Goal: Task Accomplishment & Management: Use online tool/utility

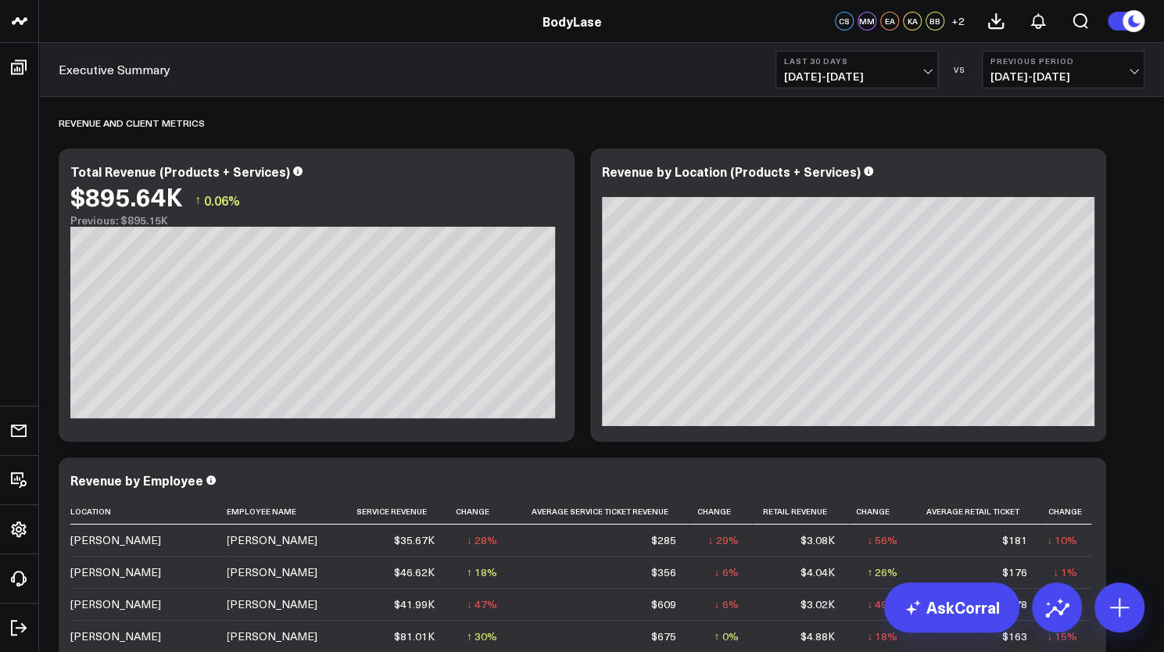
click at [864, 87] on button "Last 30 Days [DATE] - [DATE]" at bounding box center [856, 70] width 163 height 38
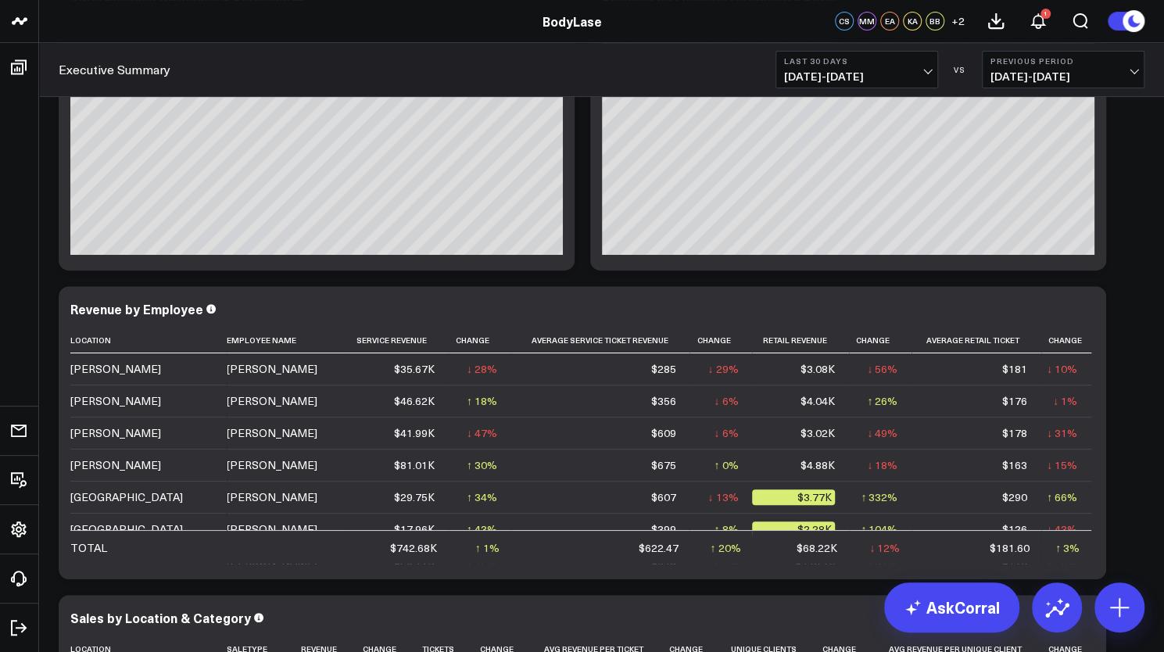
click at [903, 67] on button "Last 30 Days [DATE] - [DATE]" at bounding box center [856, 70] width 163 height 38
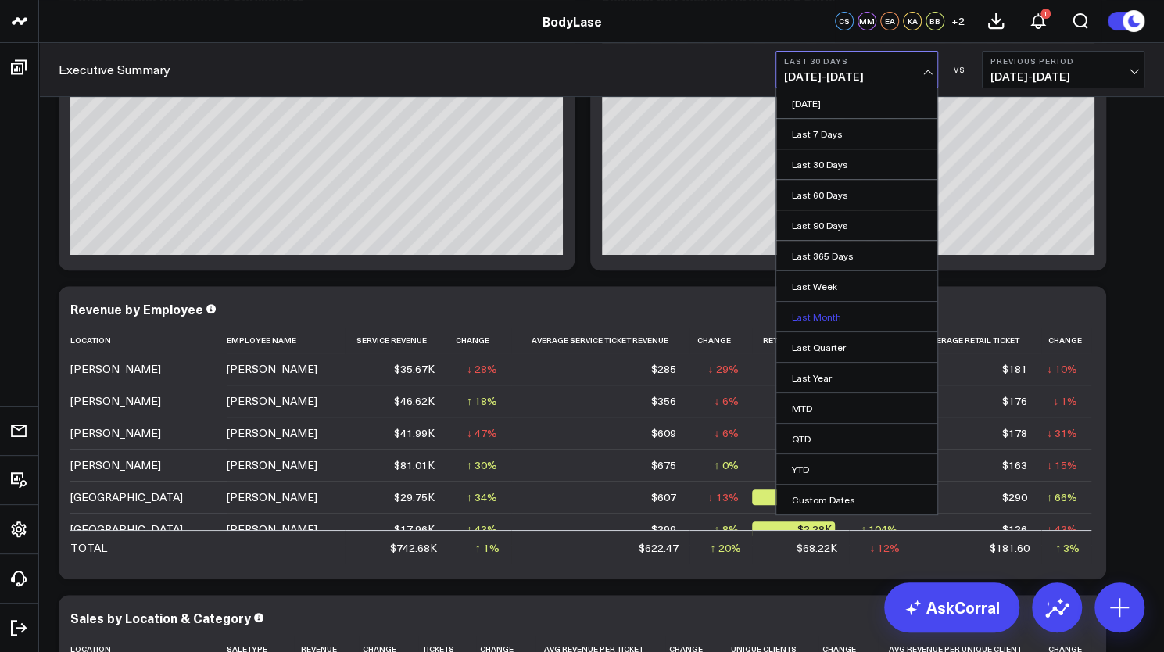
click at [825, 315] on link "Last Month" at bounding box center [856, 317] width 161 height 30
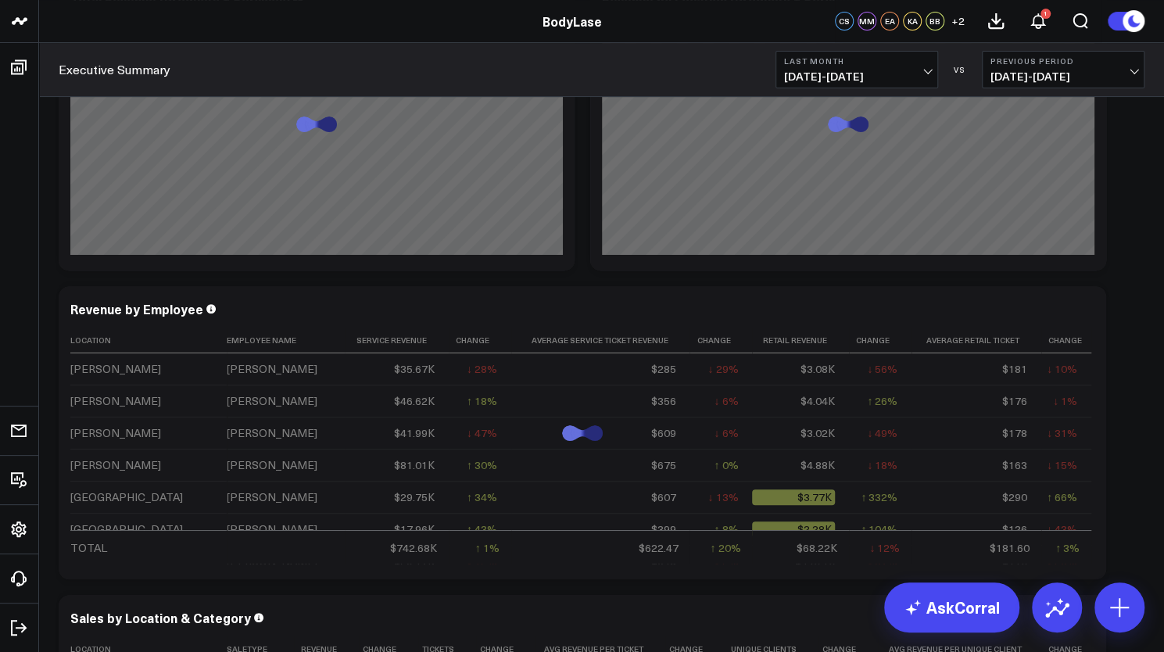
click at [1050, 76] on span "[DATE] - [DATE]" at bounding box center [1062, 76] width 145 height 13
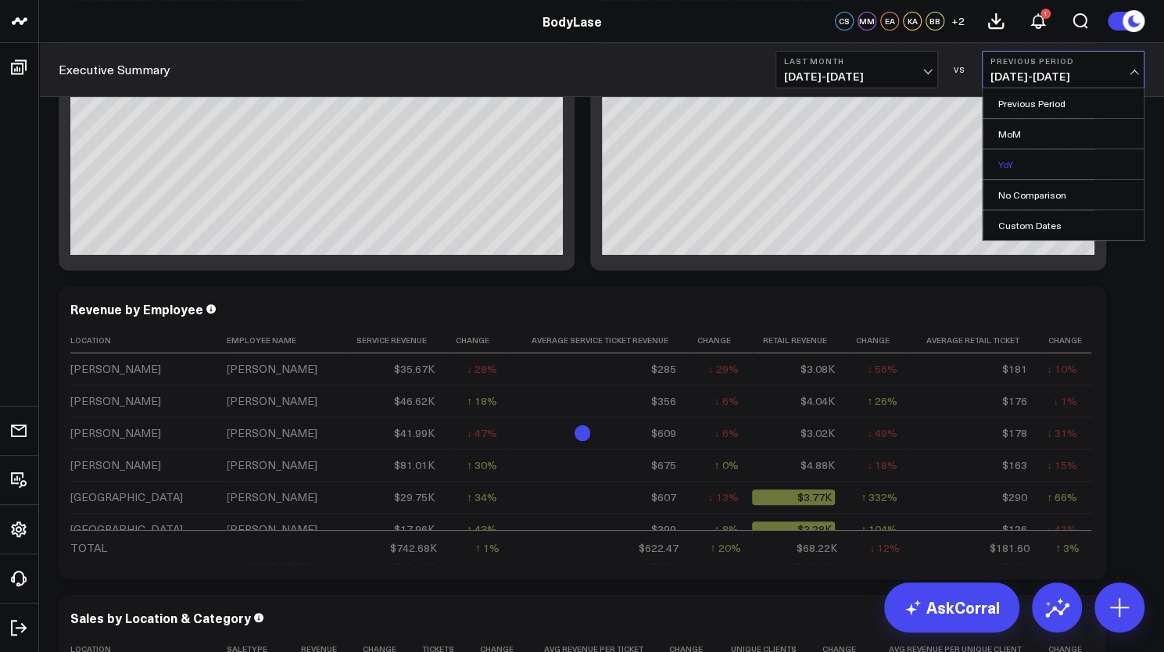
click at [1027, 155] on link "YoY" at bounding box center [1062, 164] width 161 height 30
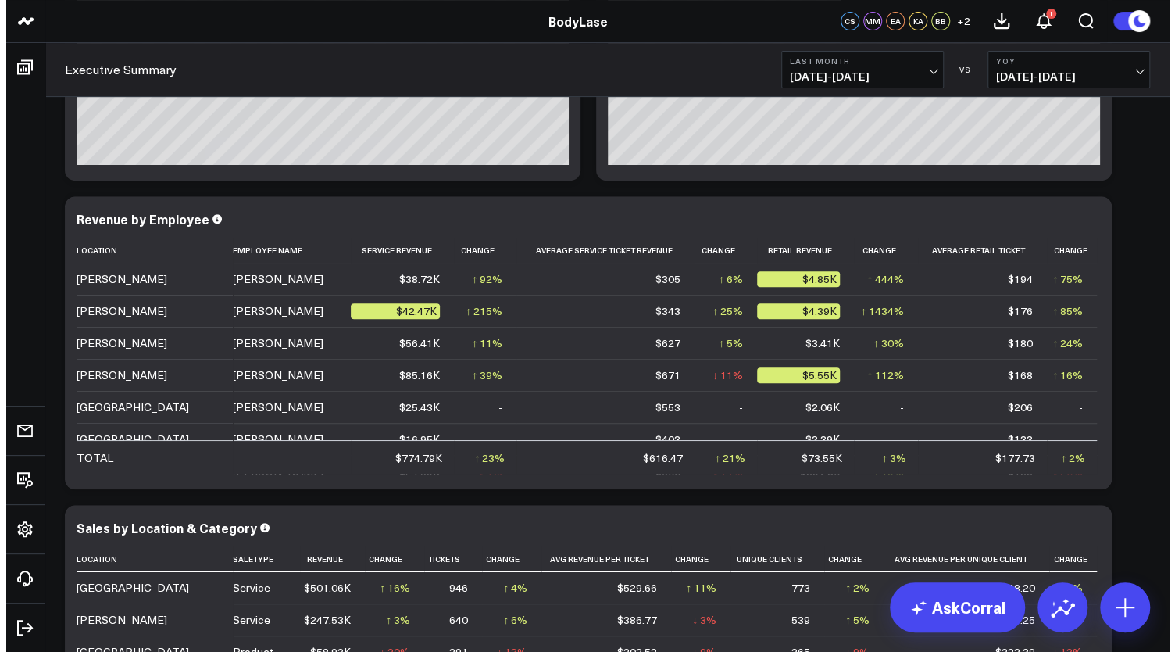
scroll to position [119, 0]
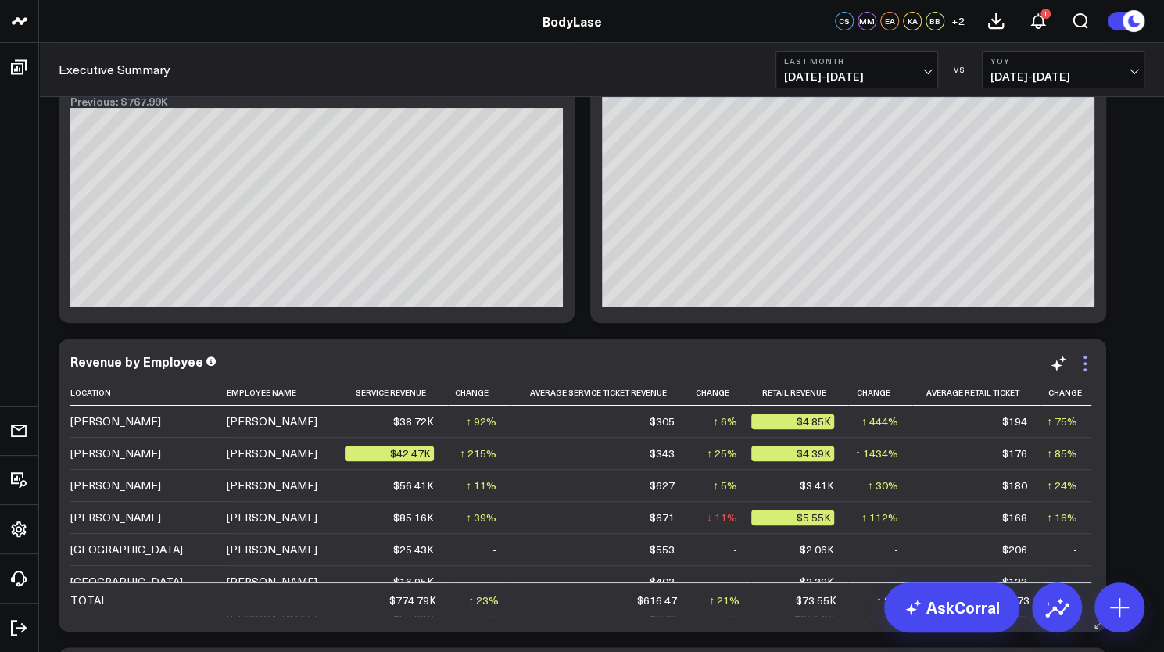
click at [1087, 363] on icon at bounding box center [1084, 363] width 19 height 19
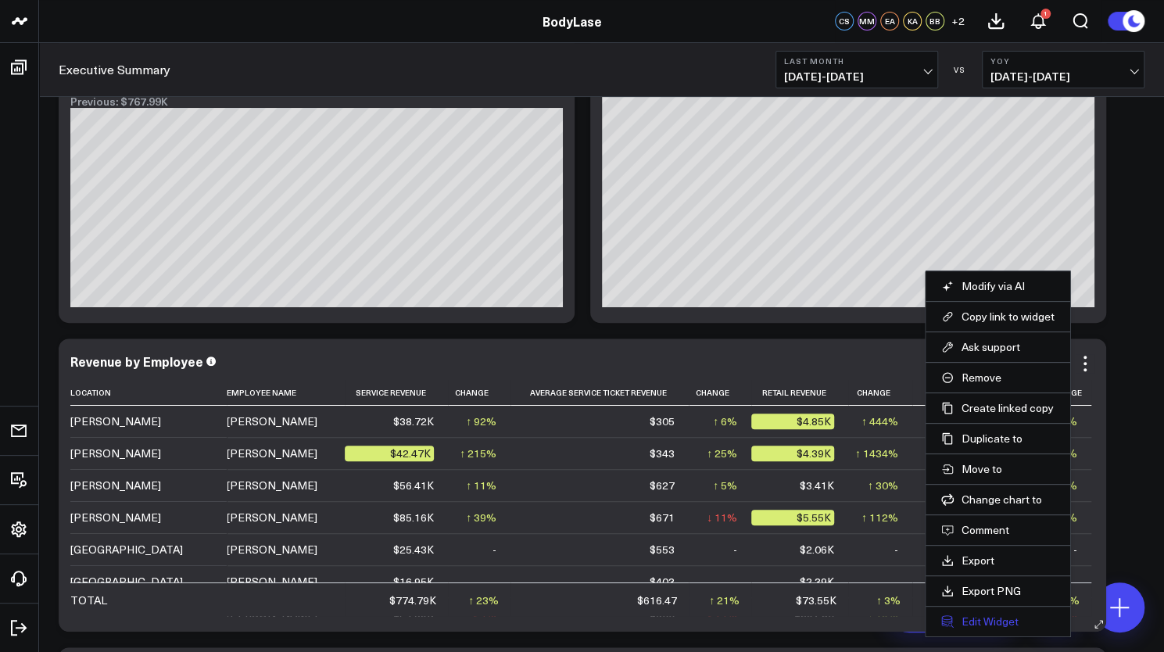
click at [970, 614] on button "Edit Widget" at bounding box center [997, 621] width 113 height 14
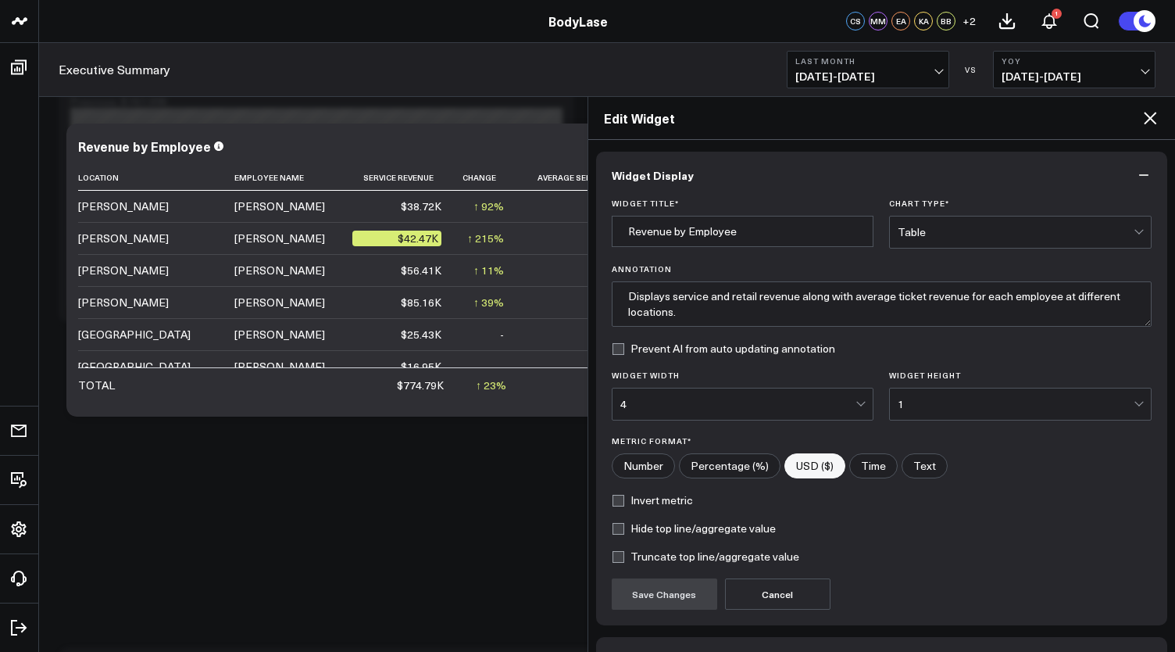
scroll to position [98, 0]
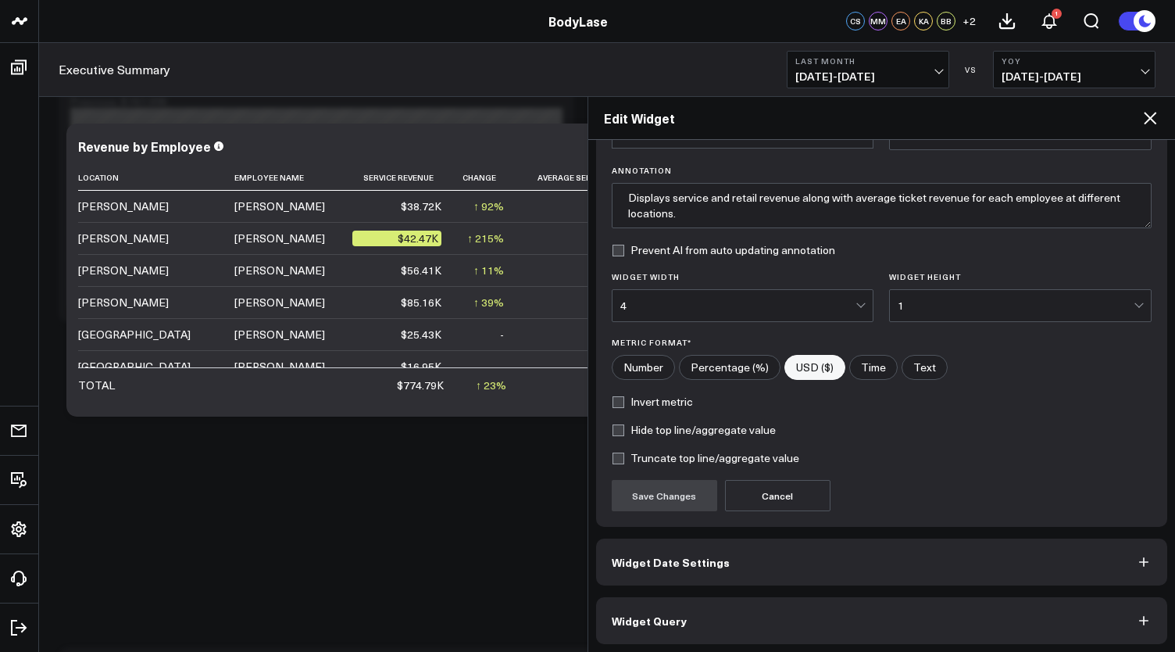
click at [713, 626] on button "Widget Query" at bounding box center [882, 620] width 572 height 47
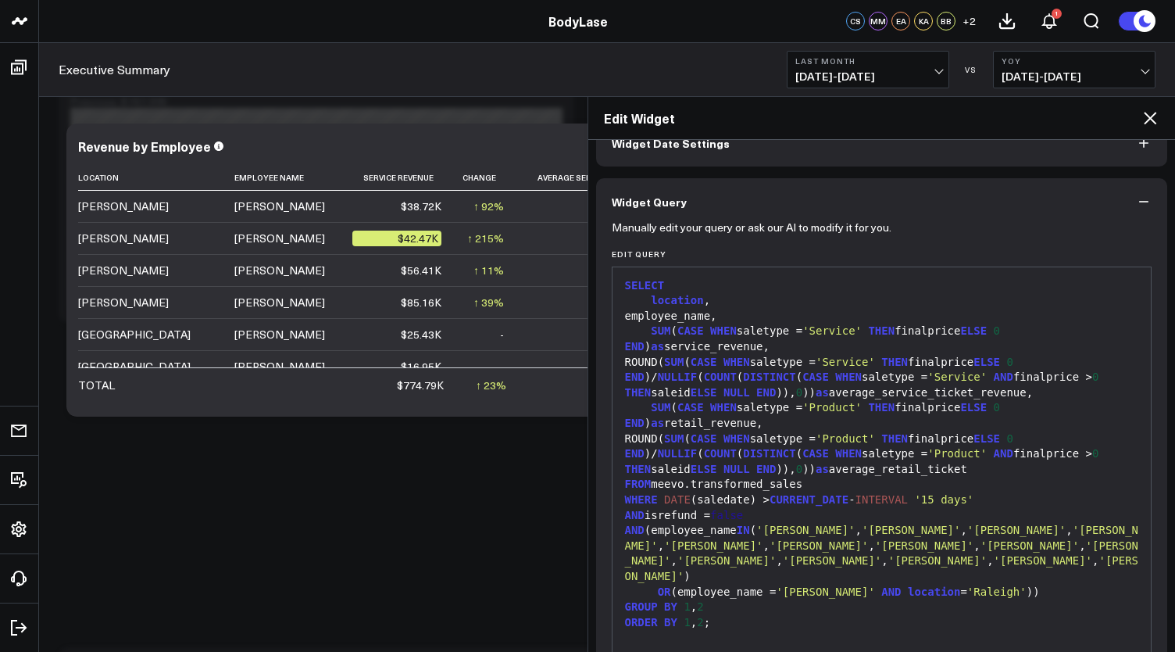
scroll to position [169, 0]
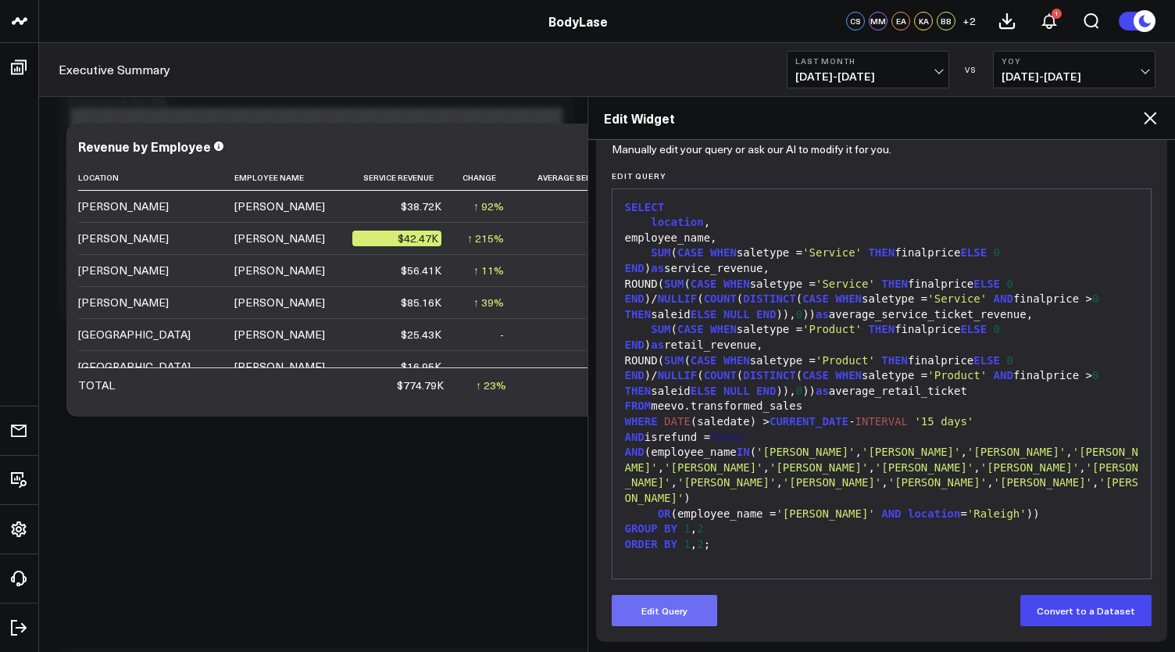
click at [674, 607] on button "Edit Query" at bounding box center [665, 610] width 106 height 31
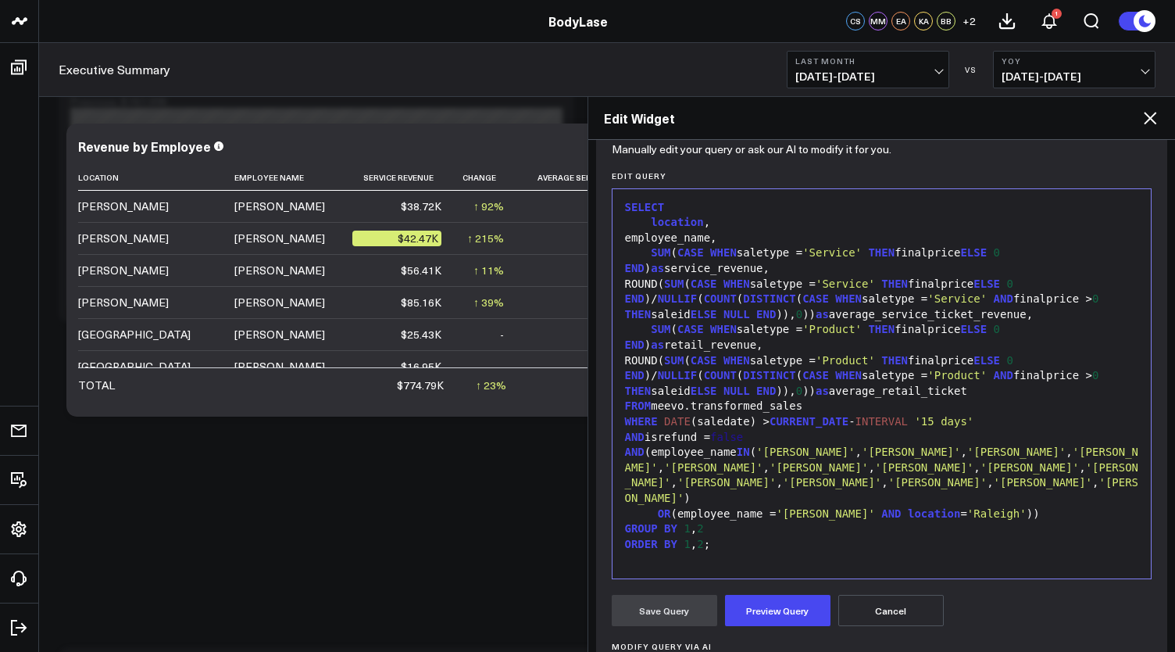
click at [802, 499] on div "AND (employee_name IN ( '[PERSON_NAME]' , '[PERSON_NAME]' , '[PERSON_NAME]' , '…" at bounding box center [883, 475] width 524 height 61
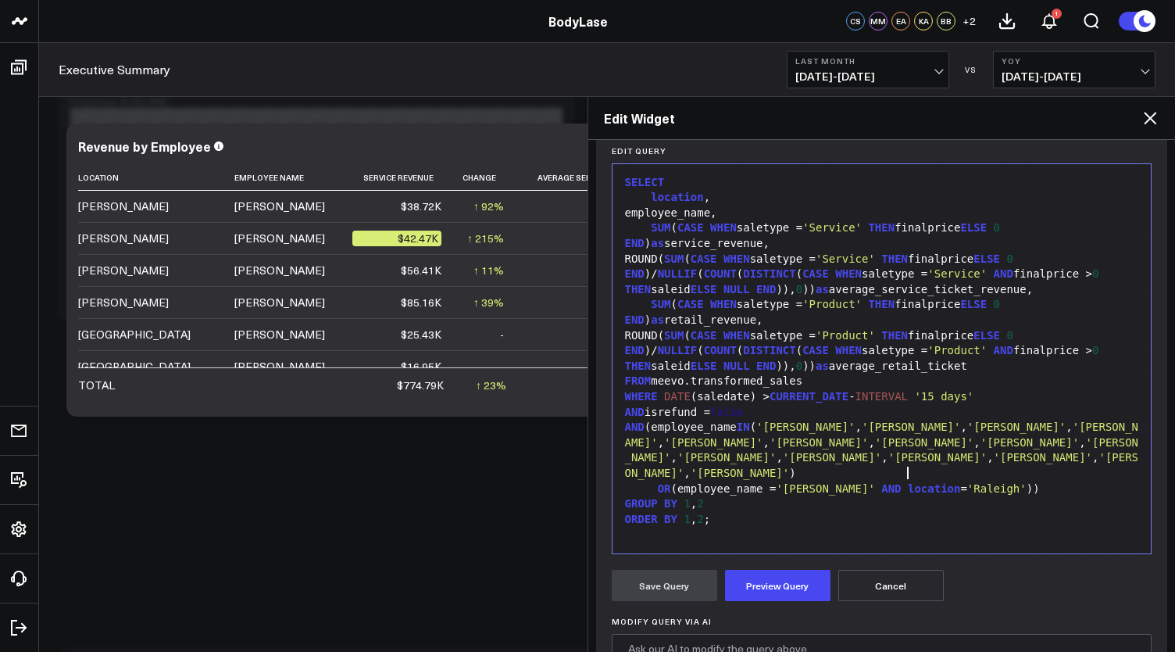
scroll to position [198, 0]
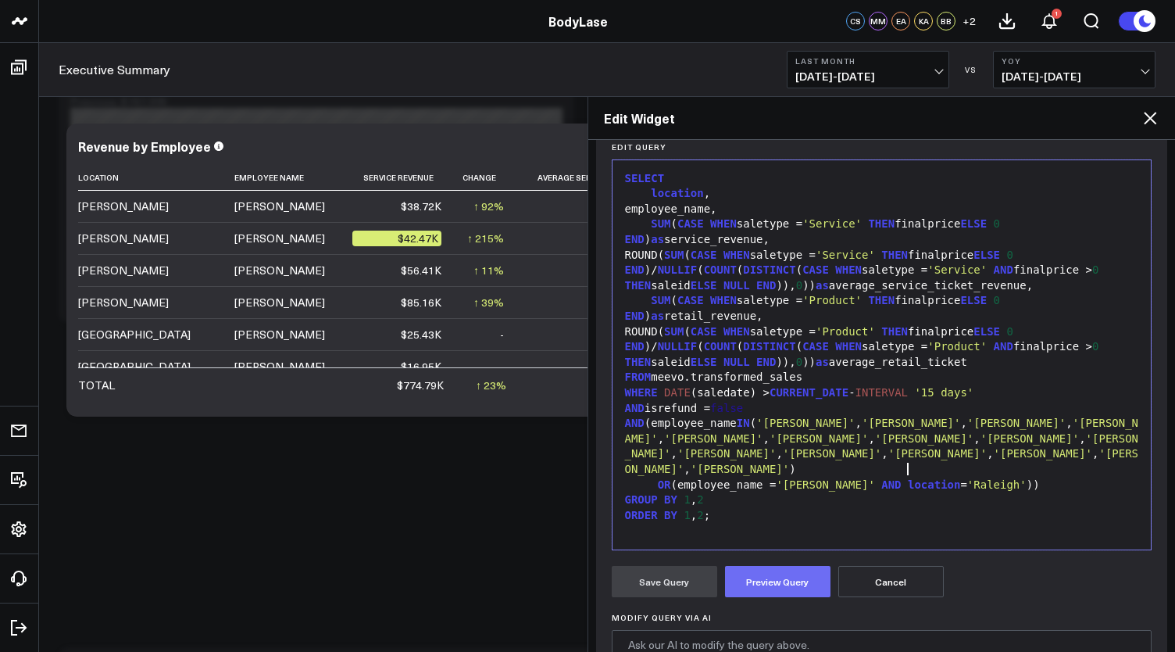
click at [777, 581] on button "Preview Query" at bounding box center [778, 581] width 106 height 31
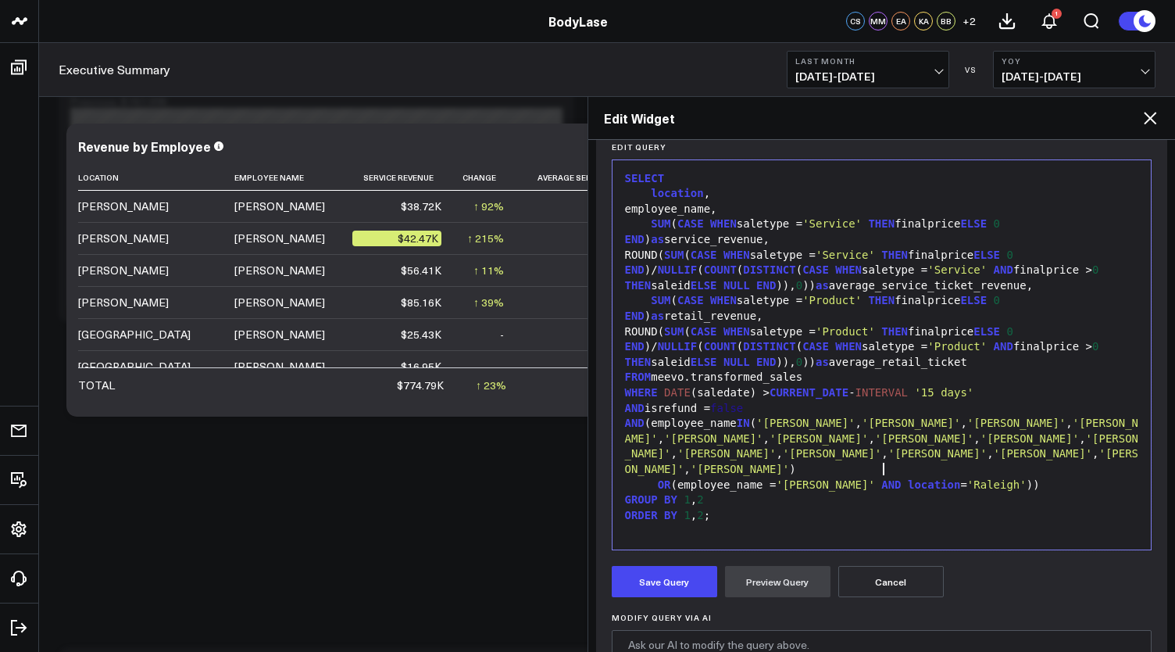
click at [789, 466] on span "'[PERSON_NAME]'" at bounding box center [740, 469] width 98 height 13
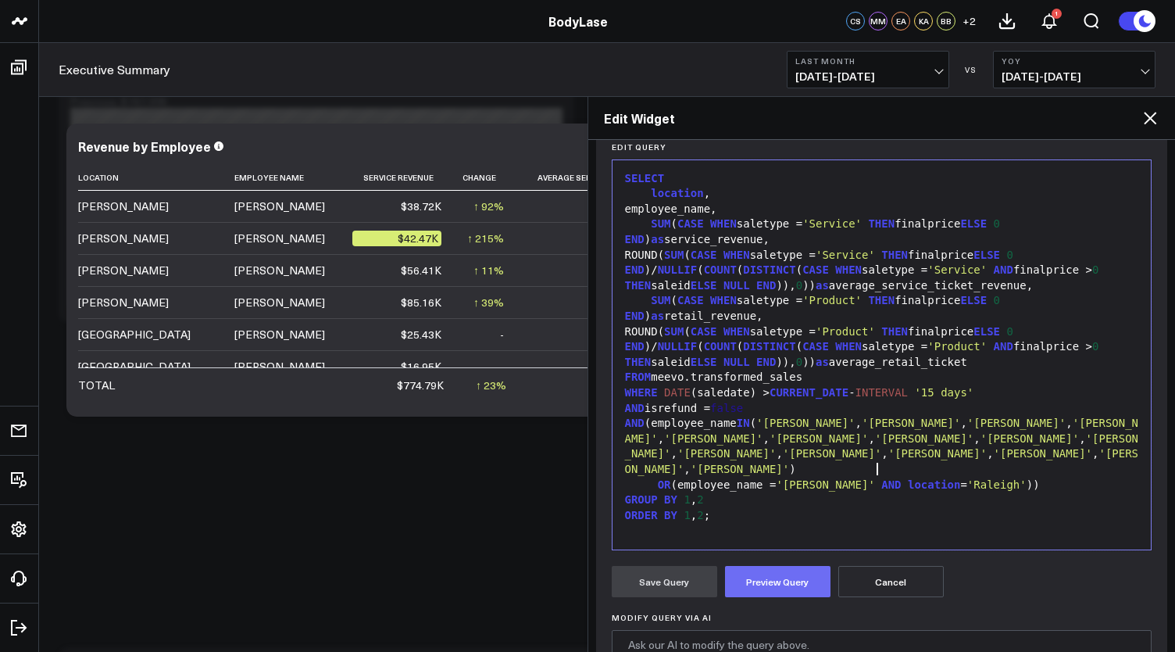
click at [739, 583] on button "Preview Query" at bounding box center [778, 581] width 106 height 31
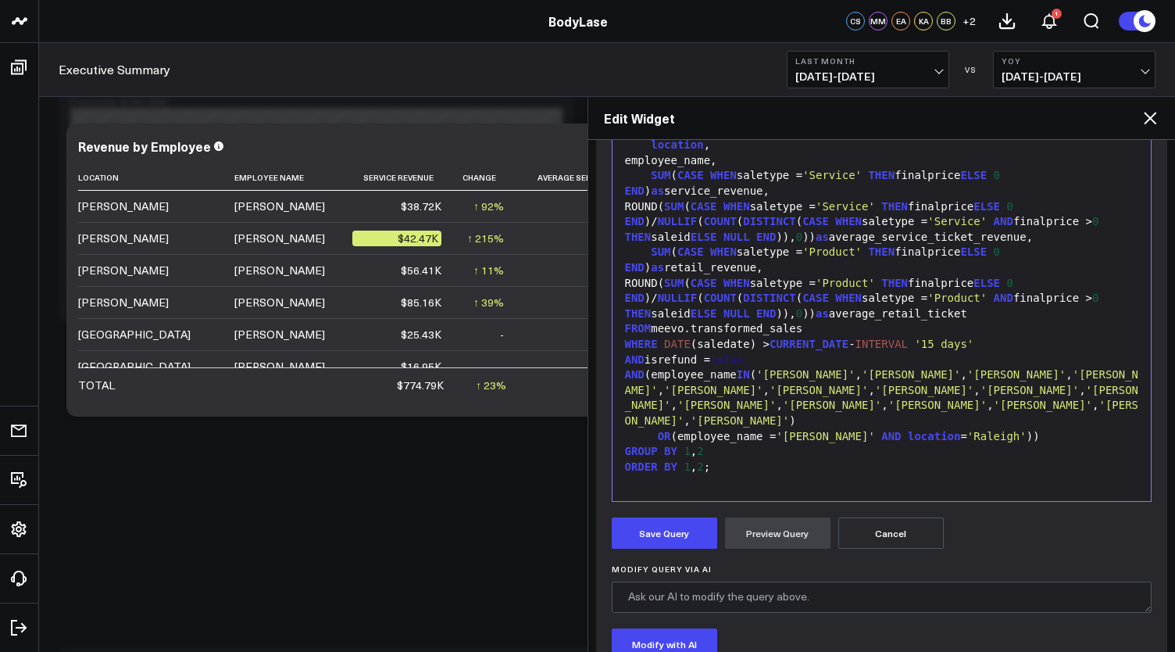
scroll to position [255, 0]
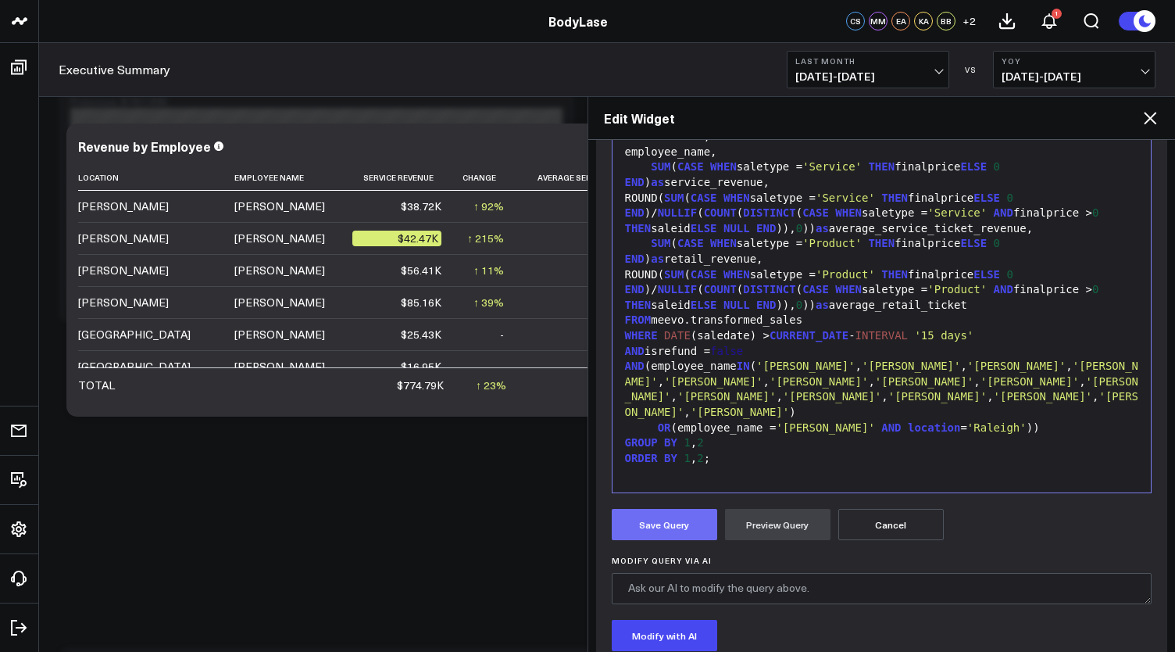
click at [685, 521] on button "Save Query" at bounding box center [665, 524] width 106 height 31
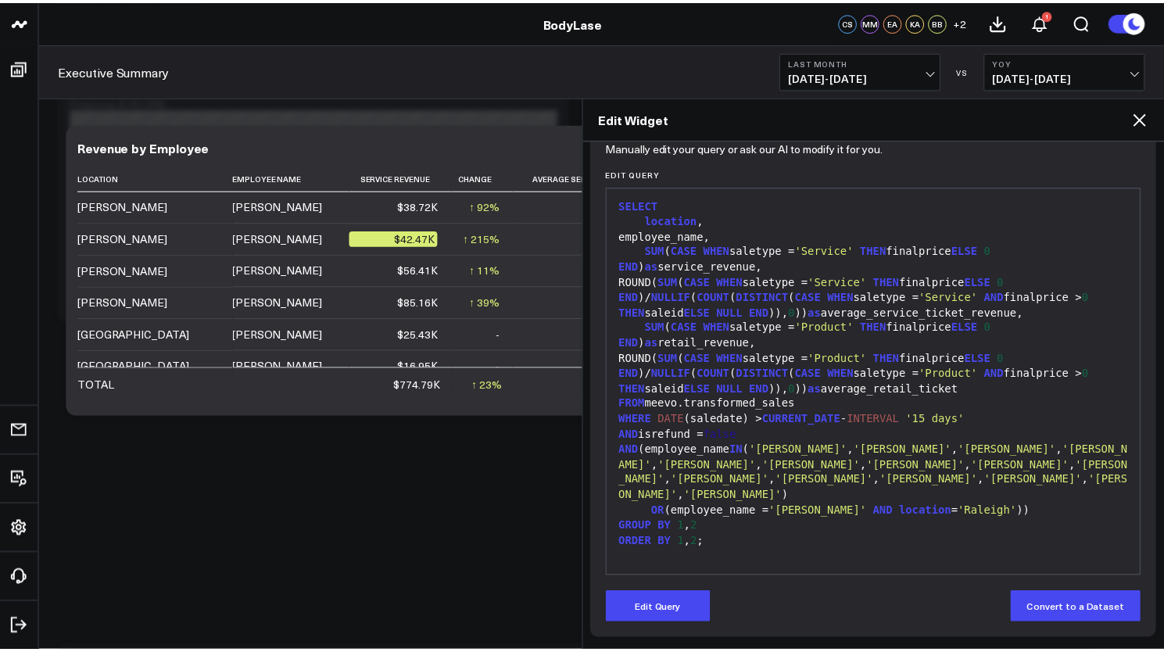
scroll to position [169, 0]
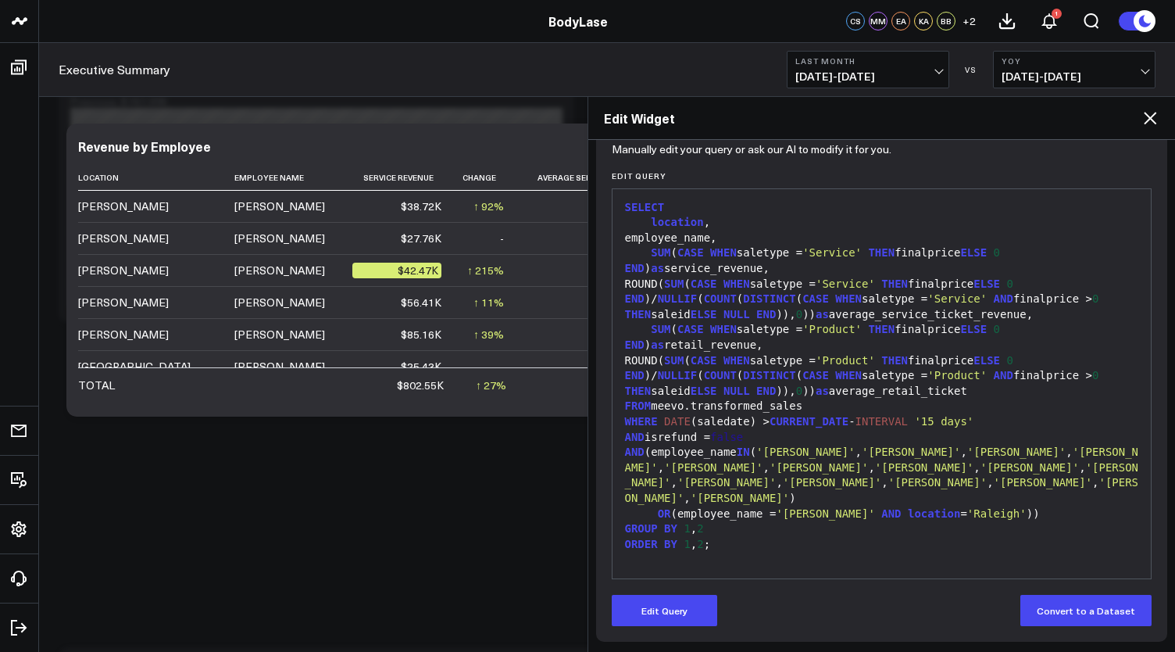
click at [1150, 117] on icon at bounding box center [1150, 118] width 13 height 13
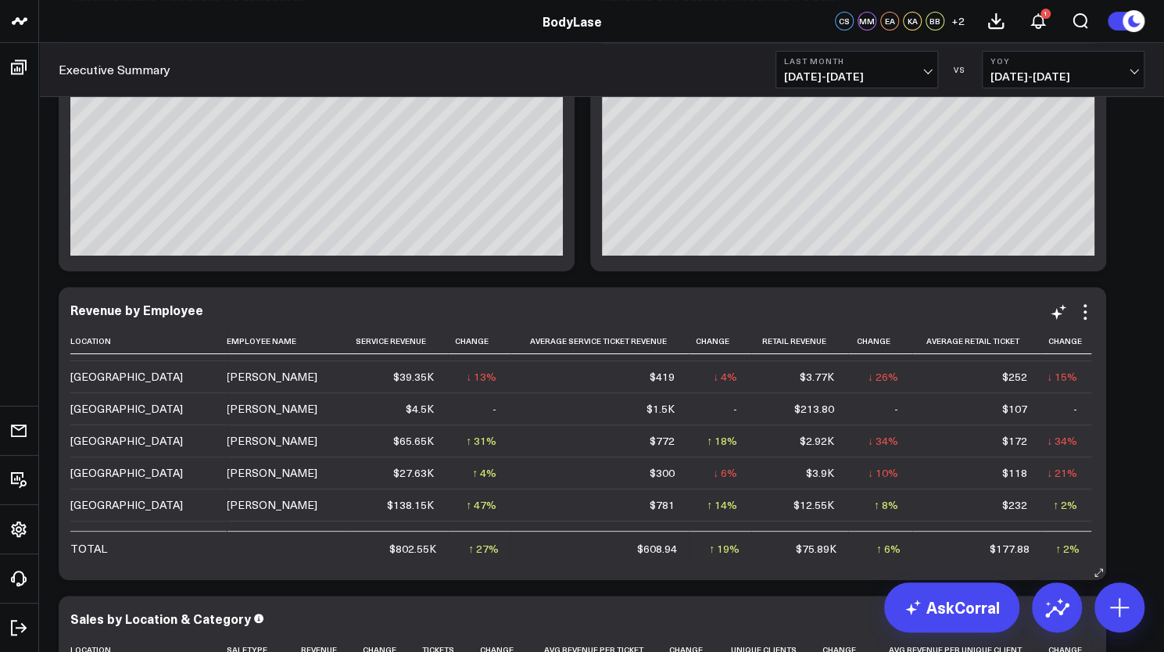
scroll to position [331, 0]
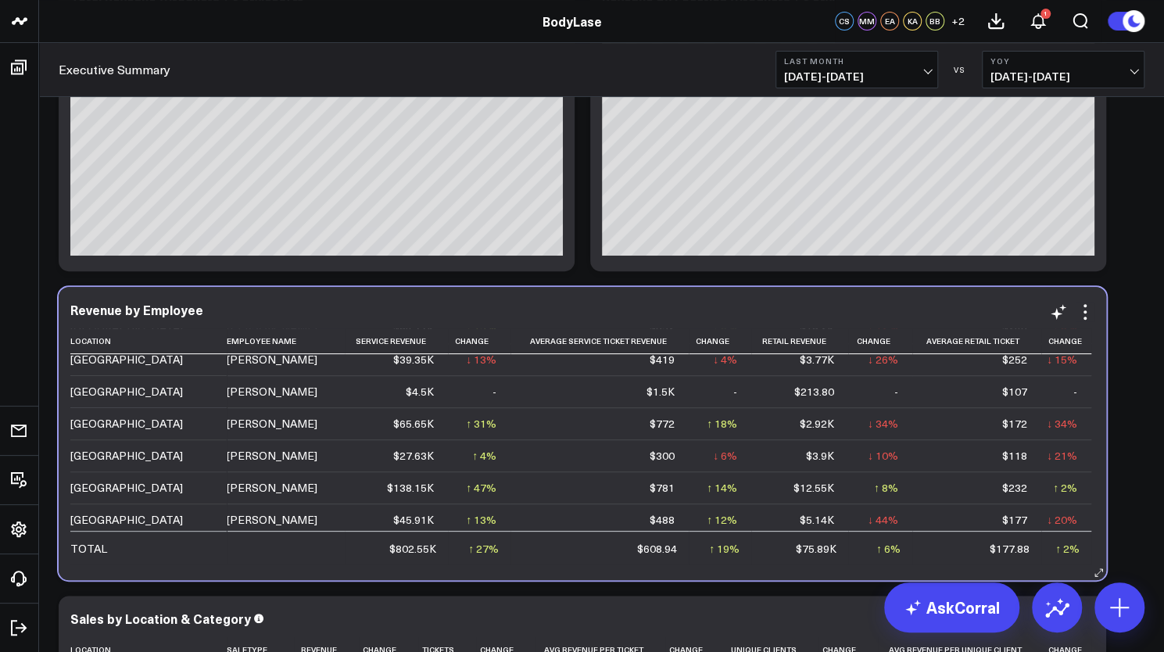
click at [621, 492] on td "$781" at bounding box center [599, 487] width 178 height 32
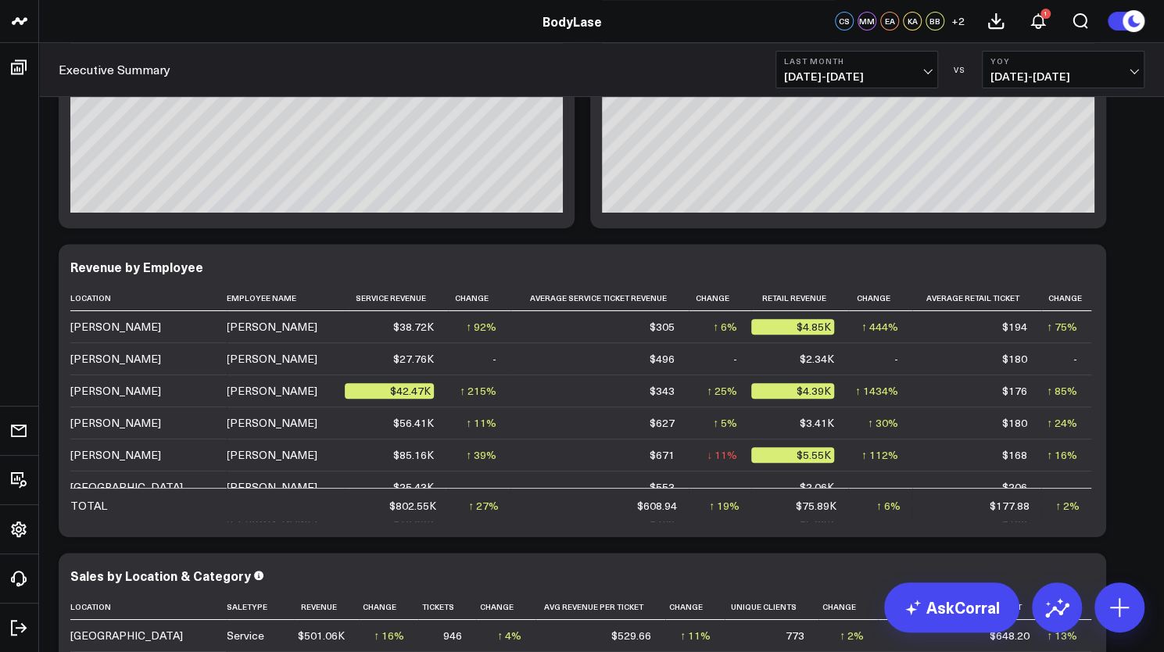
scroll to position [216, 0]
